Goal: Information Seeking & Learning: Learn about a topic

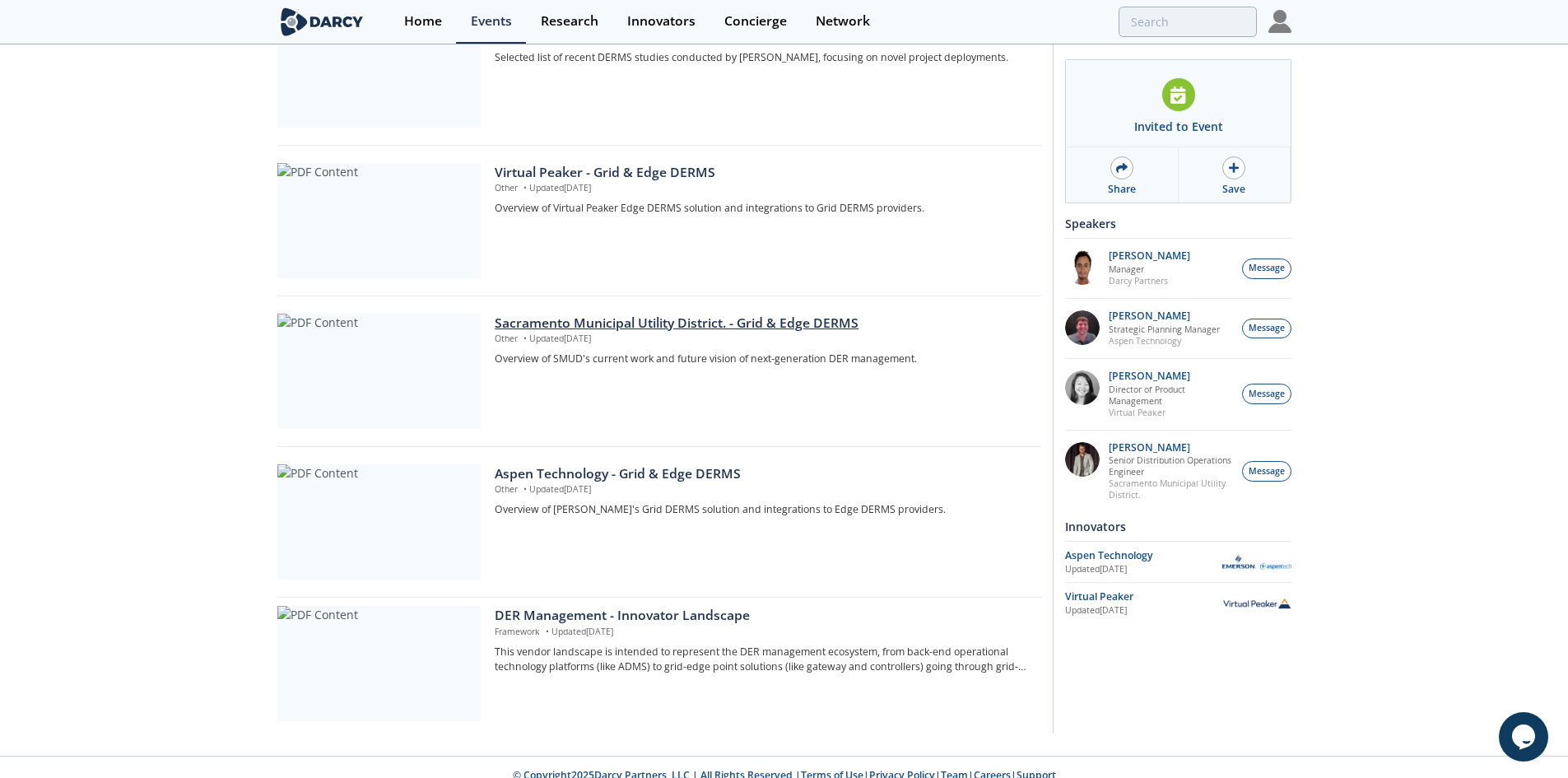
click at [778, 313] on div "Sacramento Municipal Utility District. - Grid & Edge DERMS" at bounding box center [762, 323] width 534 height 20
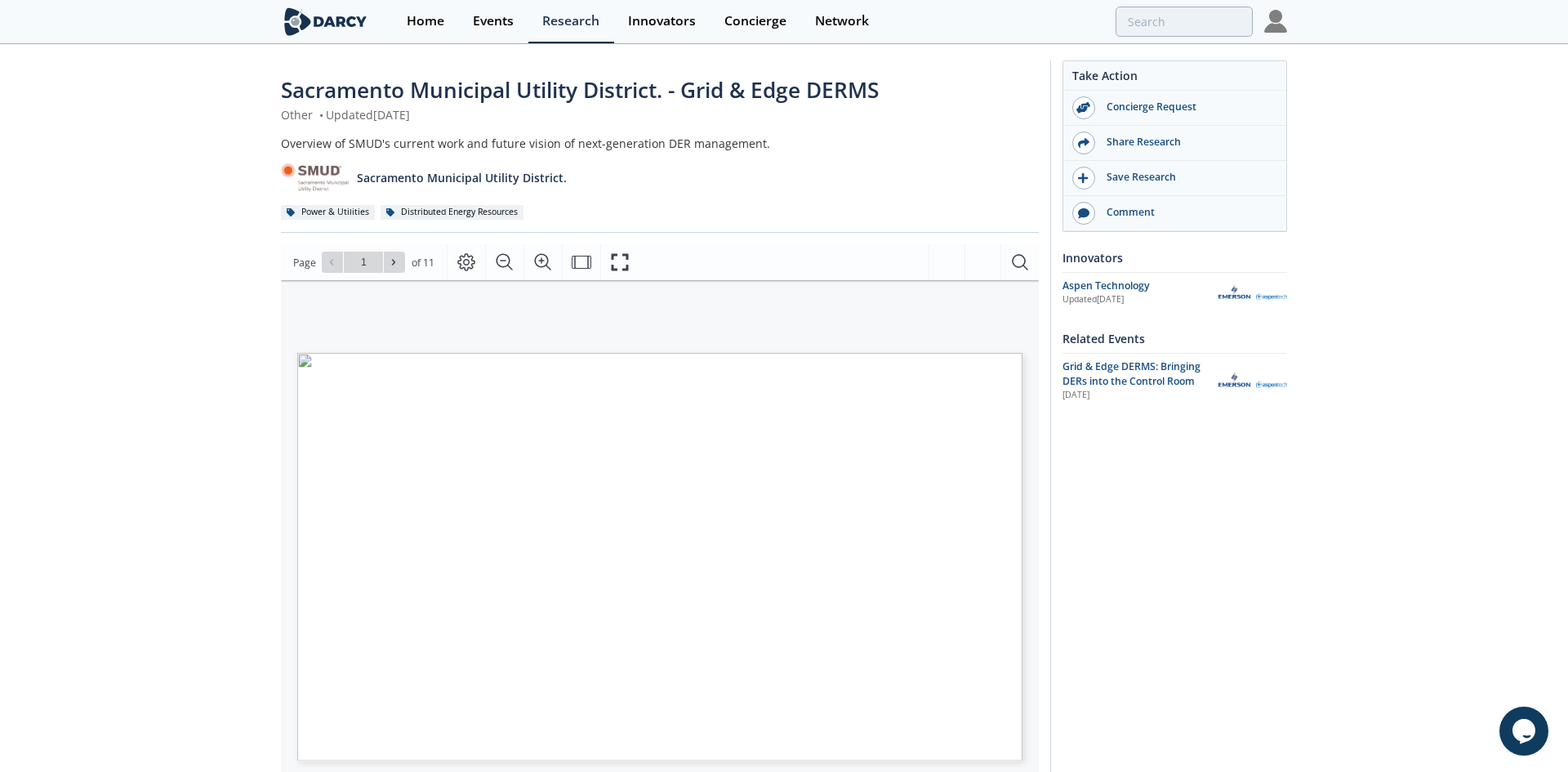
type input "2"
type input "5"
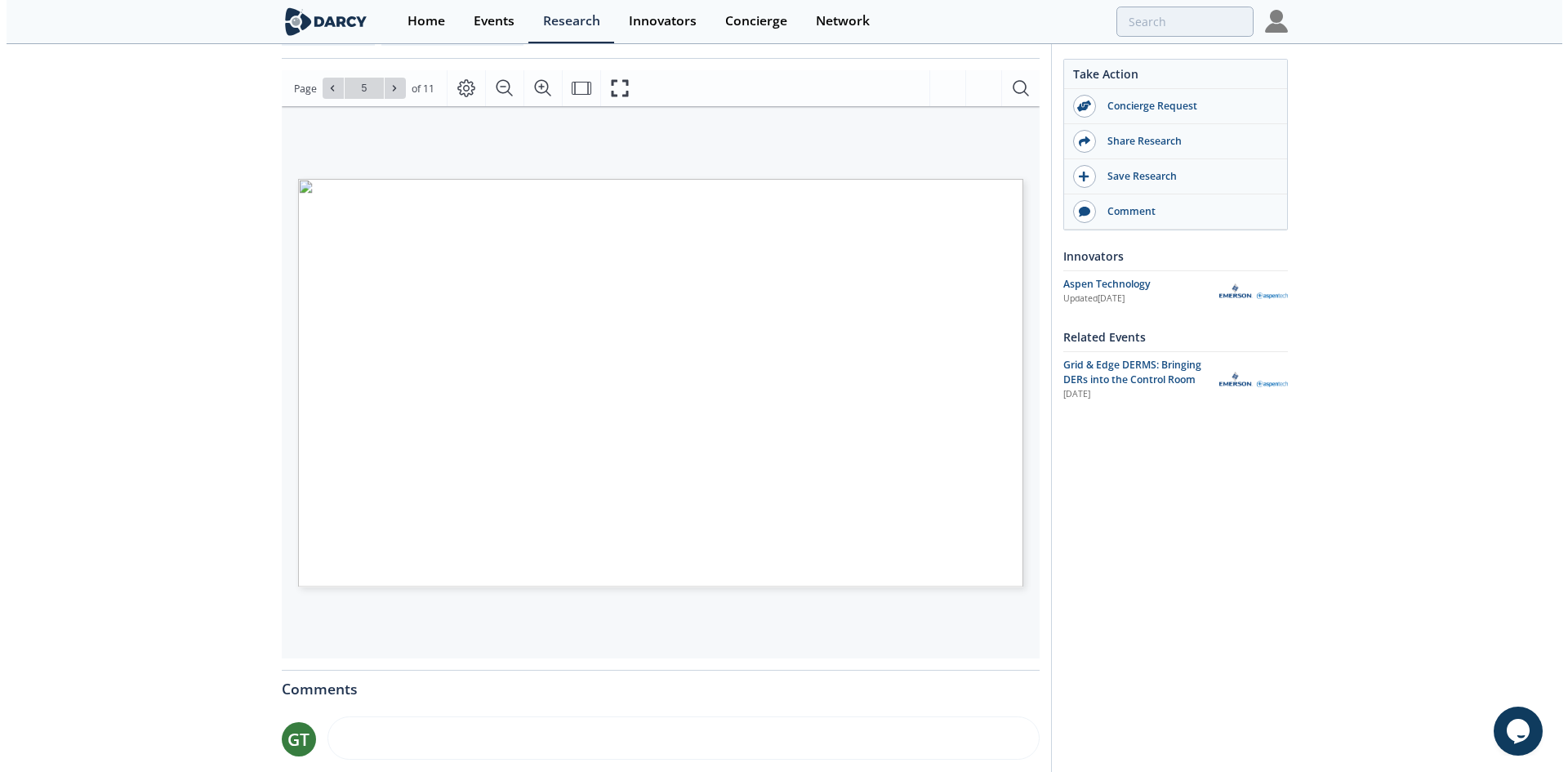
scroll to position [82, 0]
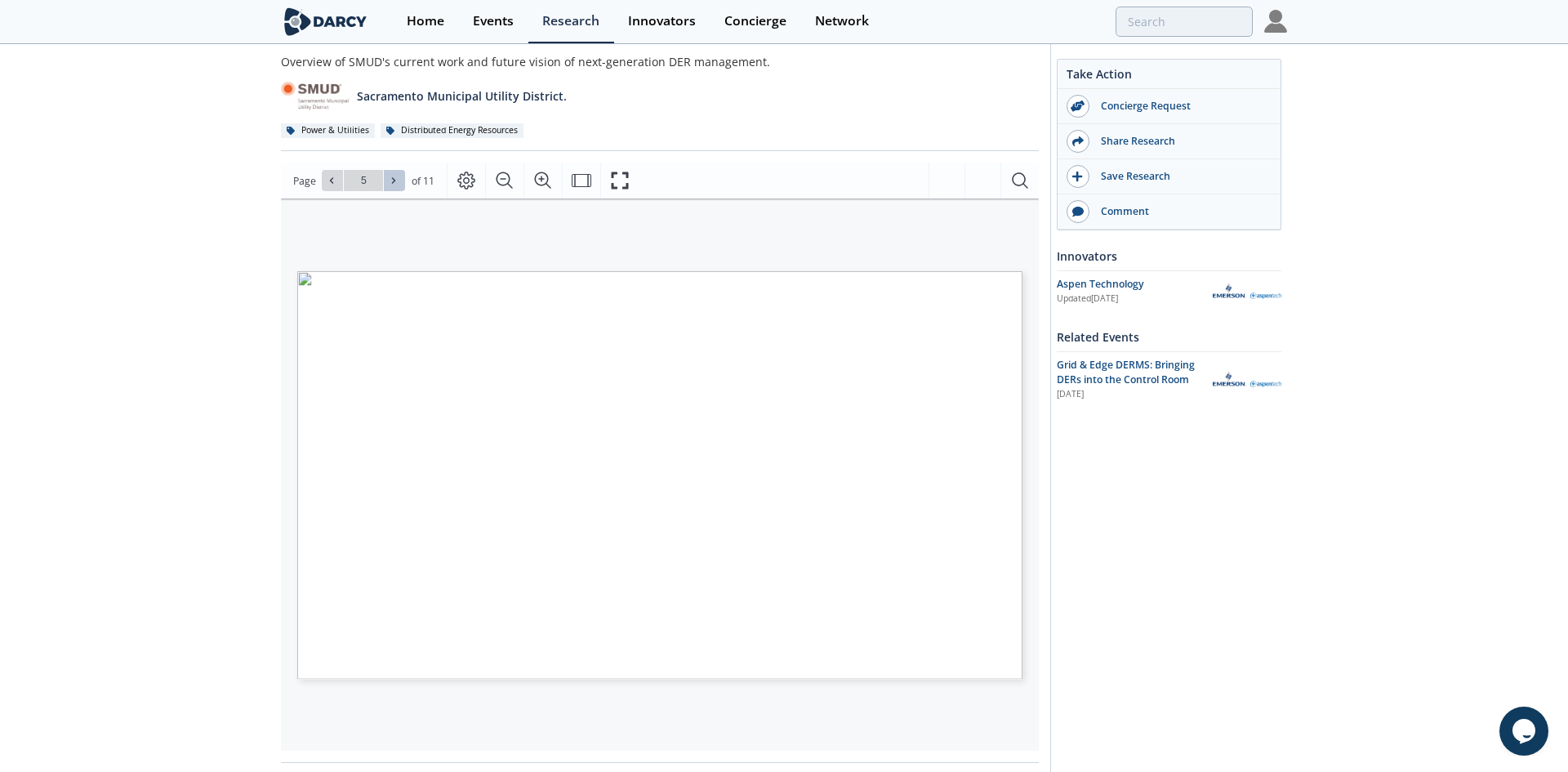
click at [398, 183] on span at bounding box center [394, 180] width 12 height 12
type input "6"
click at [398, 183] on span at bounding box center [394, 180] width 12 height 12
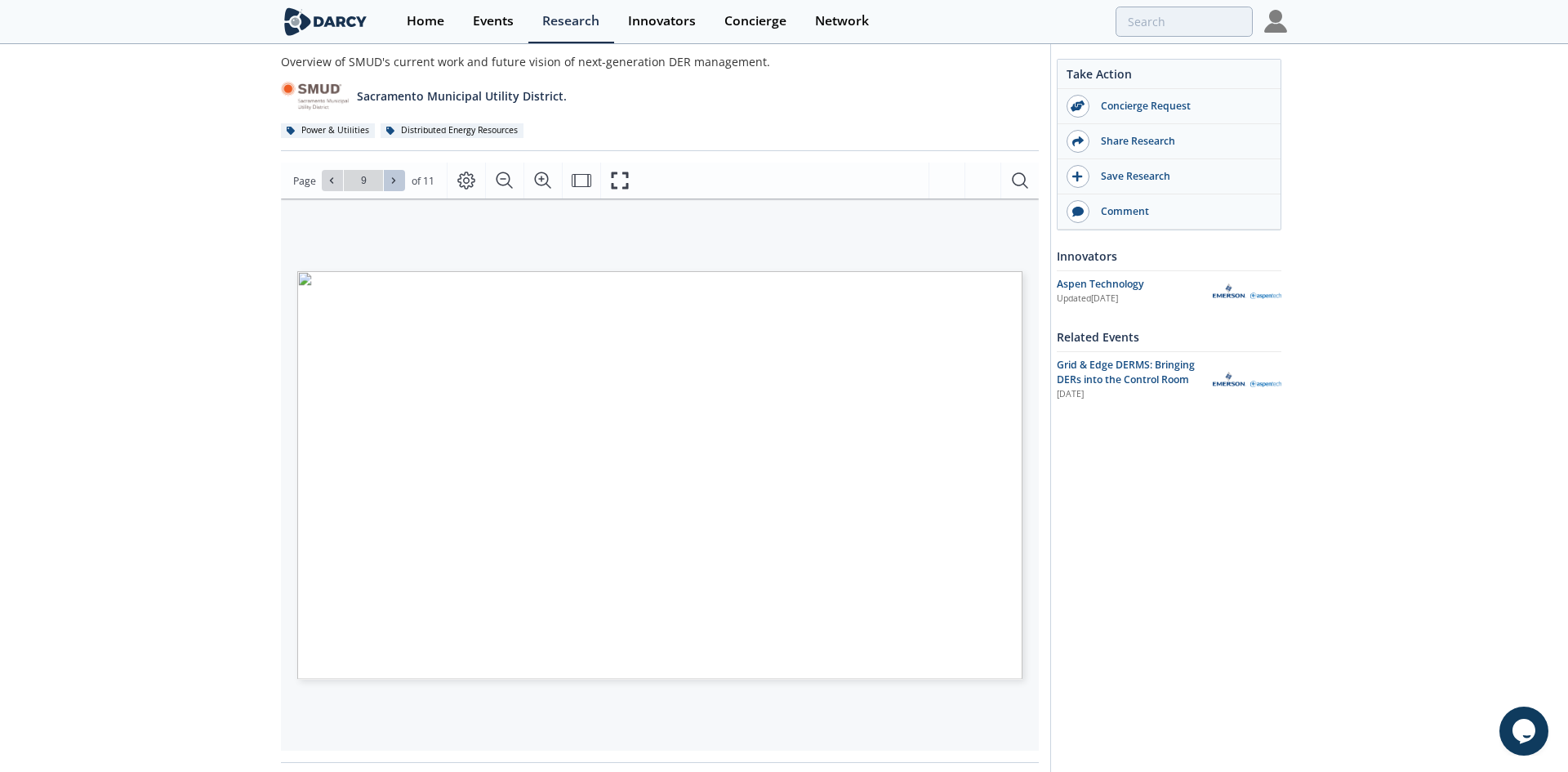
click at [398, 183] on span at bounding box center [394, 180] width 12 height 12
type input "11"
click at [398, 183] on div "Go to Page 11" at bounding box center [363, 180] width 83 height 21
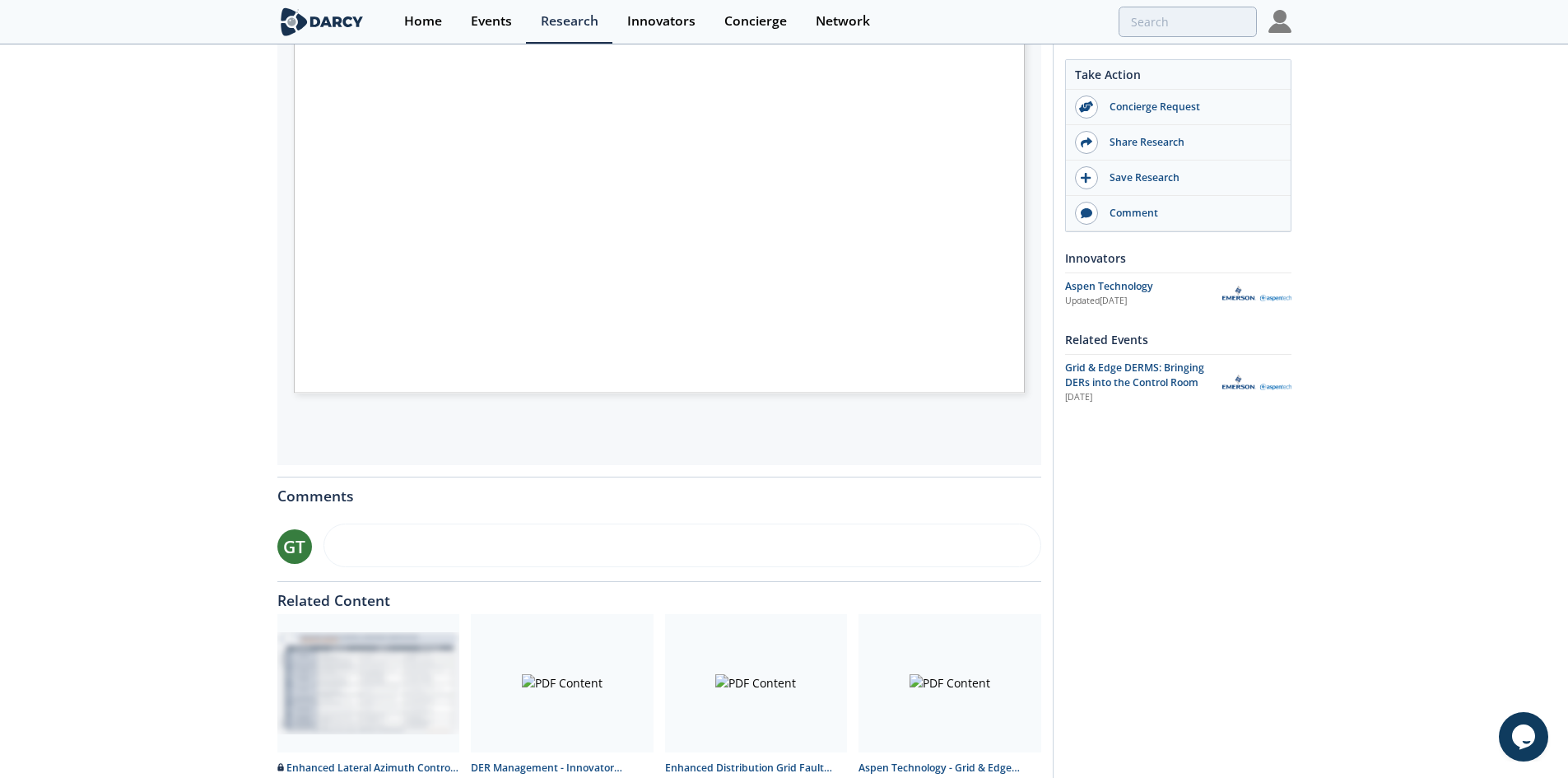
scroll to position [468, 0]
